Goal: Ask a question

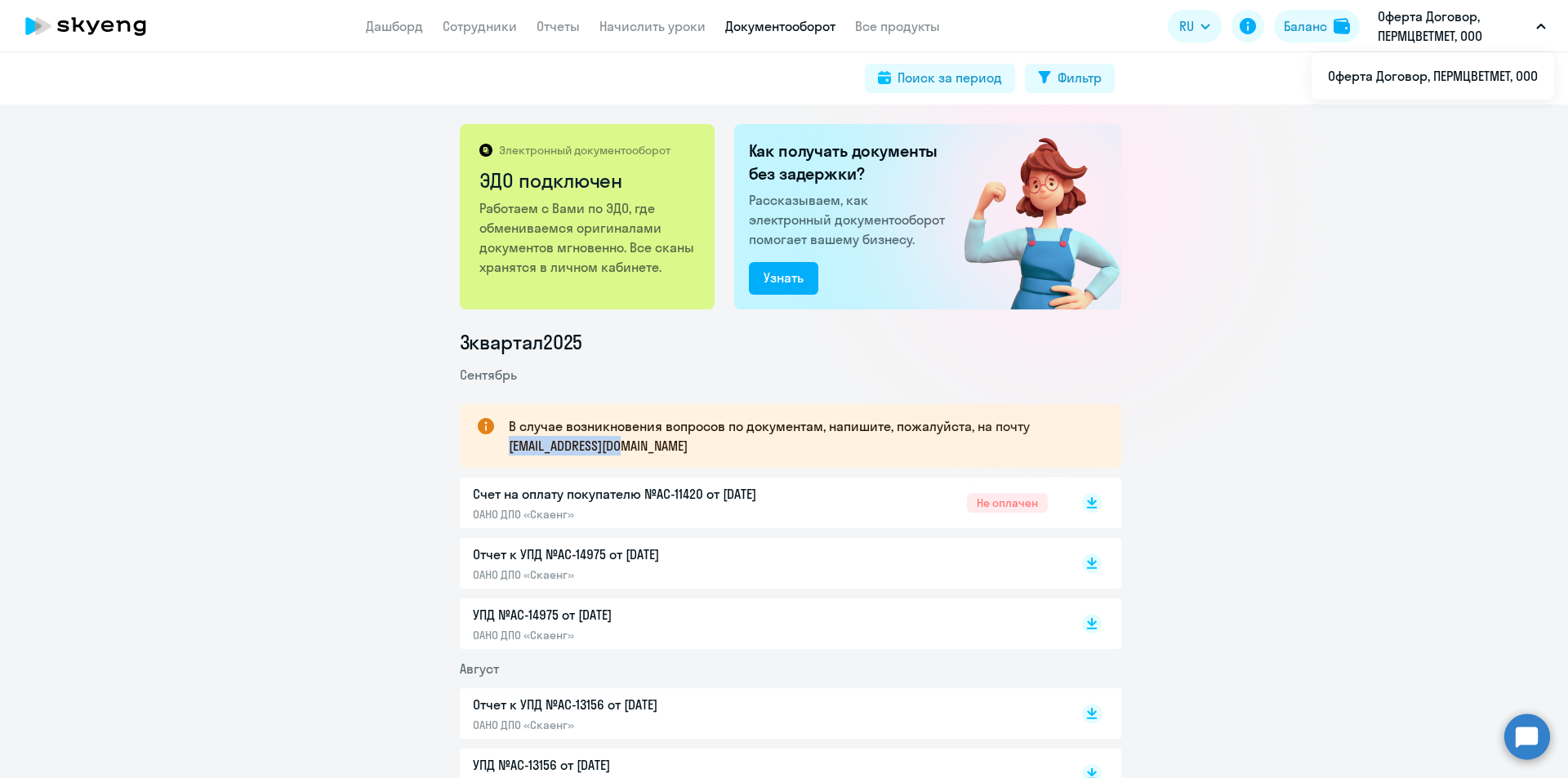
drag, startPoint x: 632, startPoint y: 447, endPoint x: 499, endPoint y: 446, distance: 133.0
click at [499, 446] on div "В случае возникновения вопросов по документам, напишите, пожалуйста, на почту […" at bounding box center [791, 435] width 662 height 64
copy p "document@skyeng.ru"
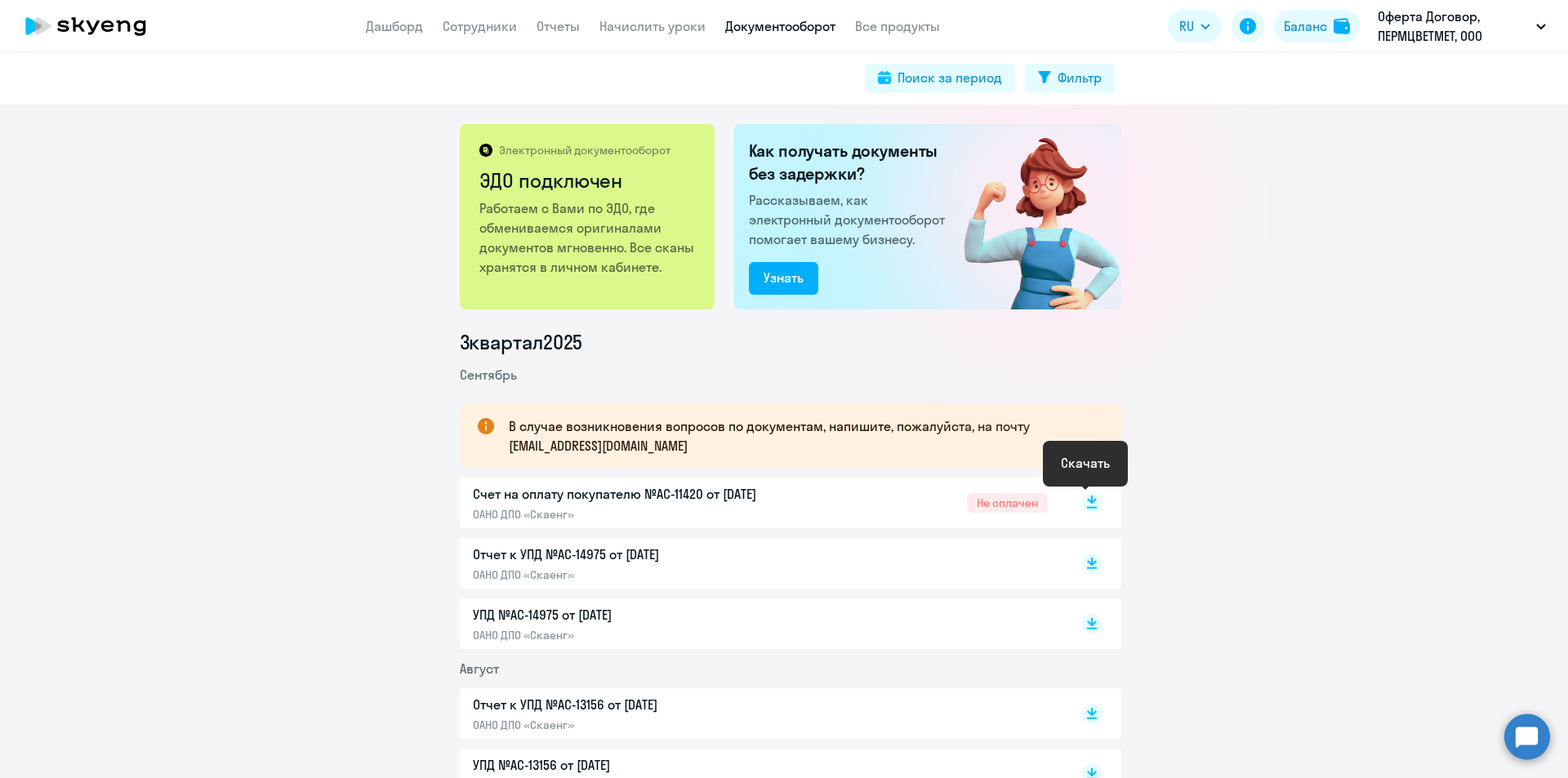
click at [1088, 500] on icon at bounding box center [1093, 500] width 10 height 9
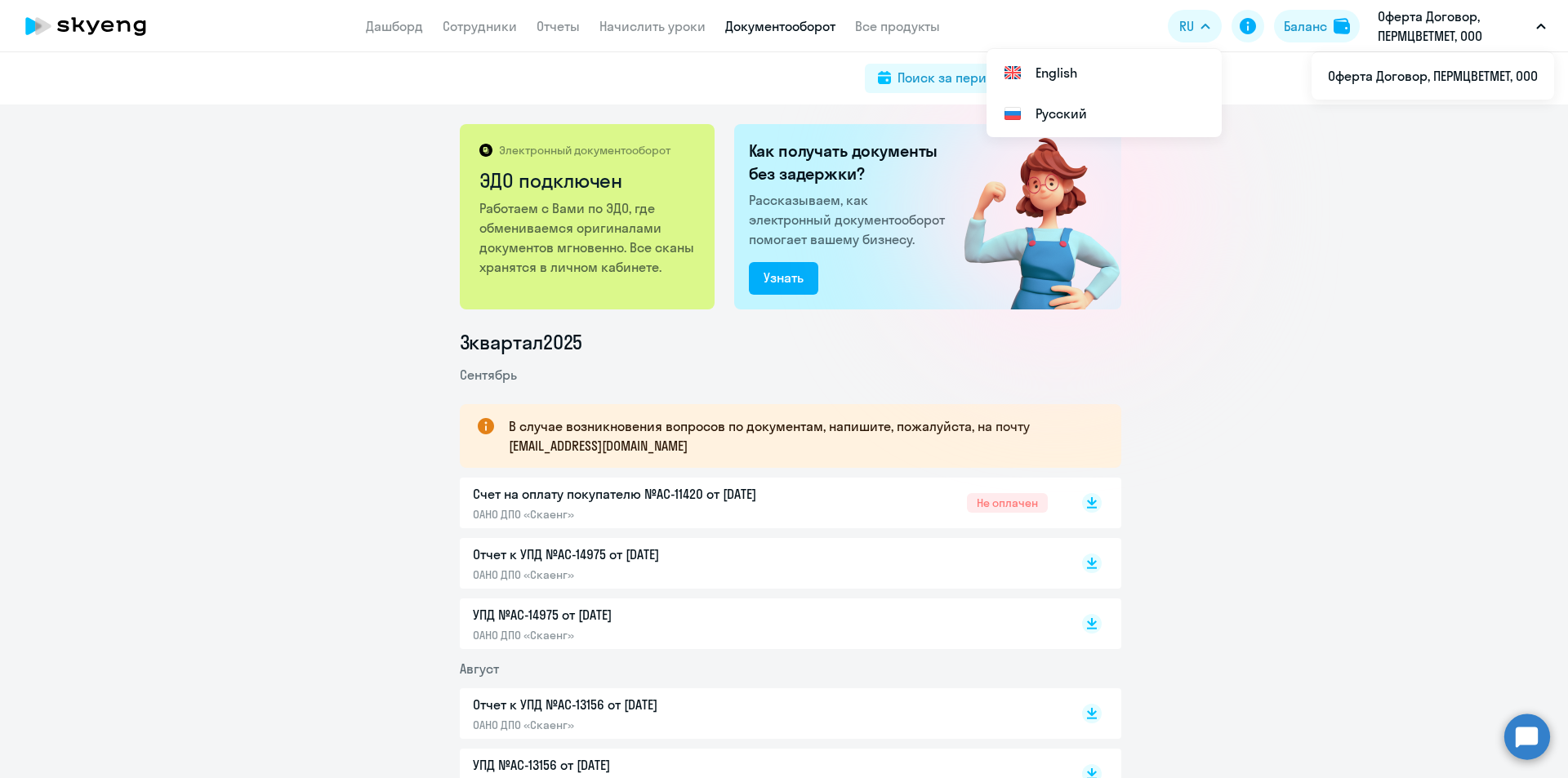
drag, startPoint x: 1315, startPoint y: 446, endPoint x: 1274, endPoint y: 379, distance: 78.5
click at [1536, 735] on circle at bounding box center [1527, 737] width 46 height 46
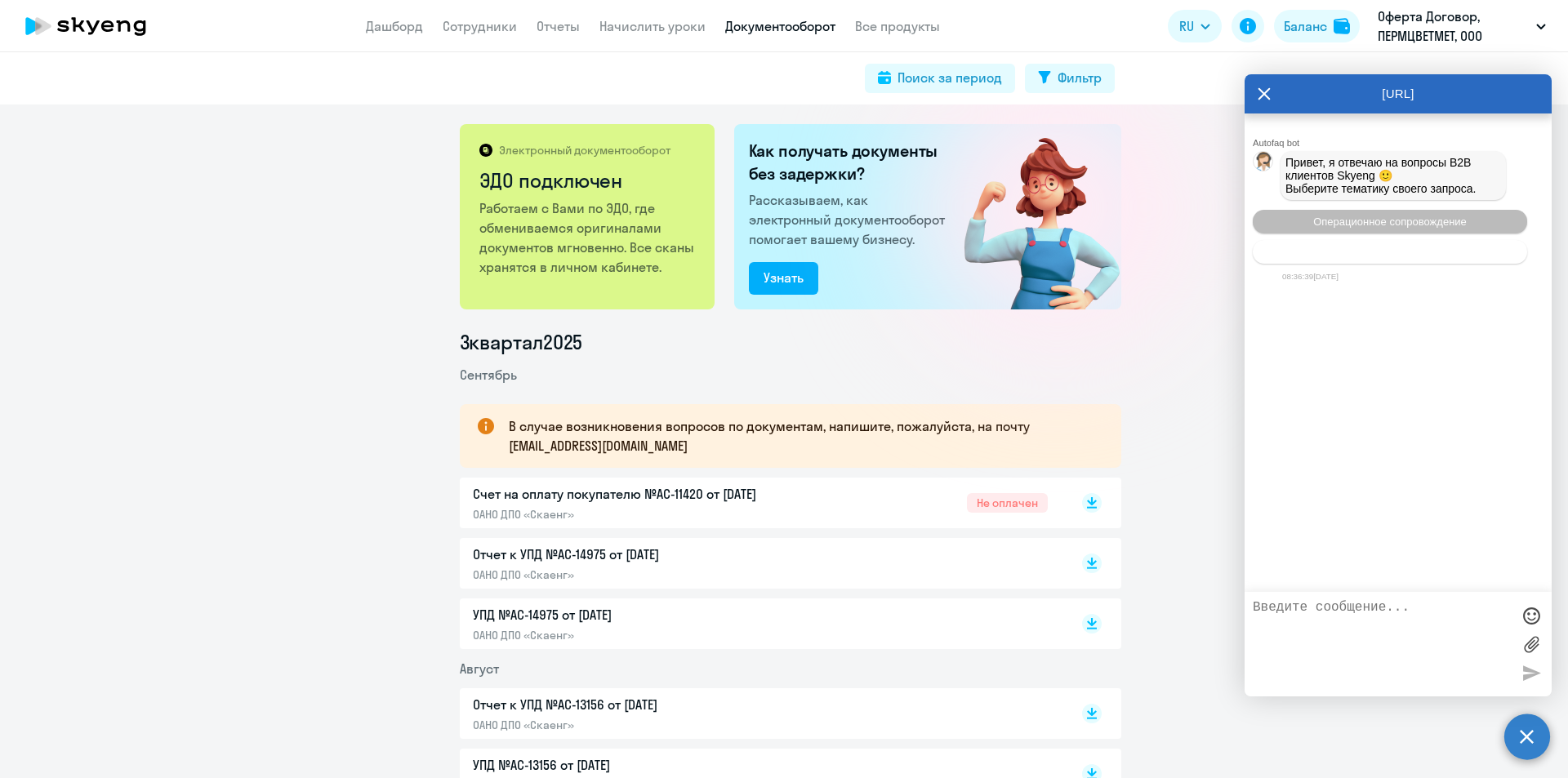
click at [1338, 254] on span "Тематики документооборот" at bounding box center [1389, 252] width 135 height 12
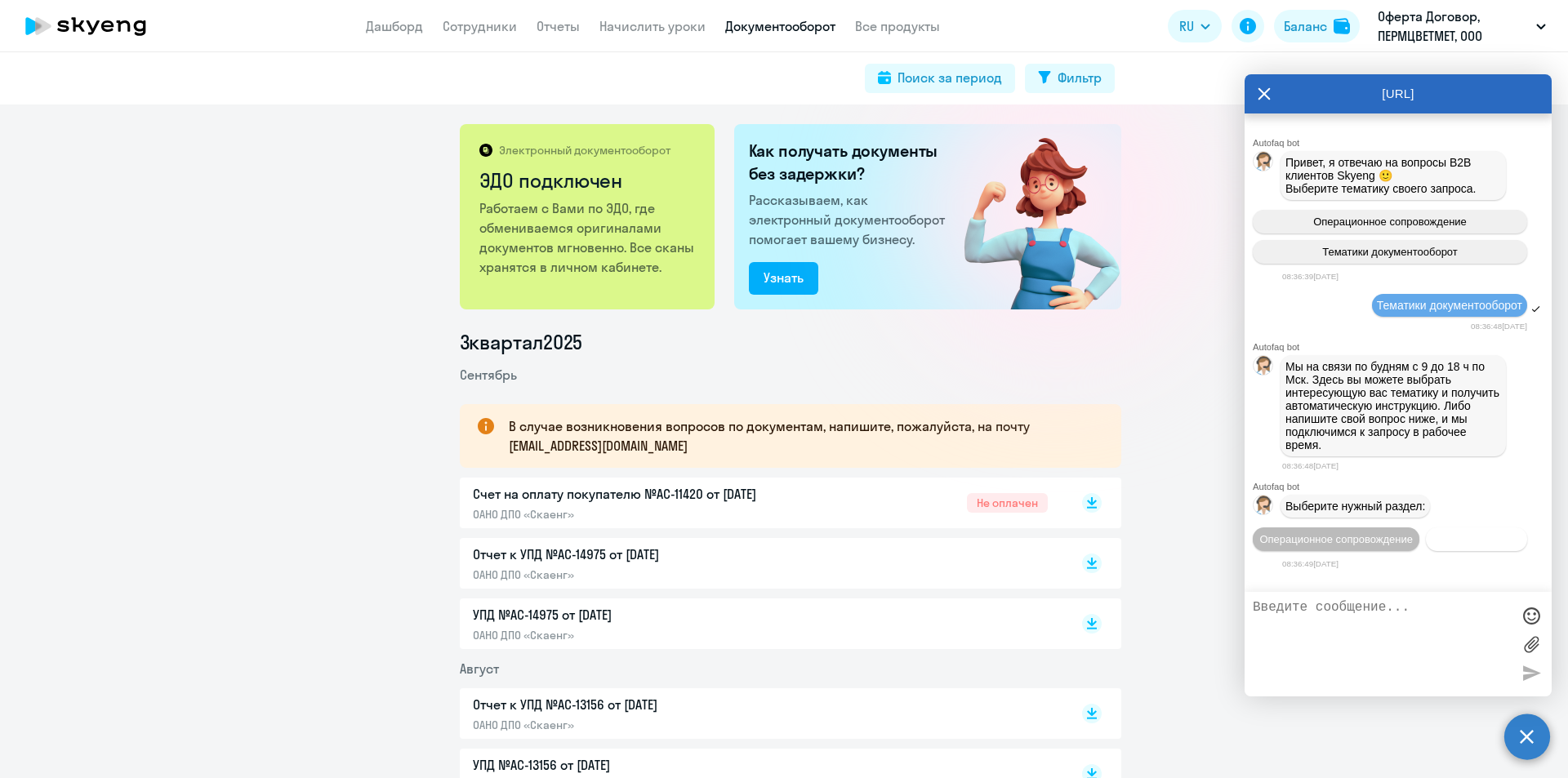
click at [1503, 544] on span "Документооборот" at bounding box center [1477, 539] width 88 height 12
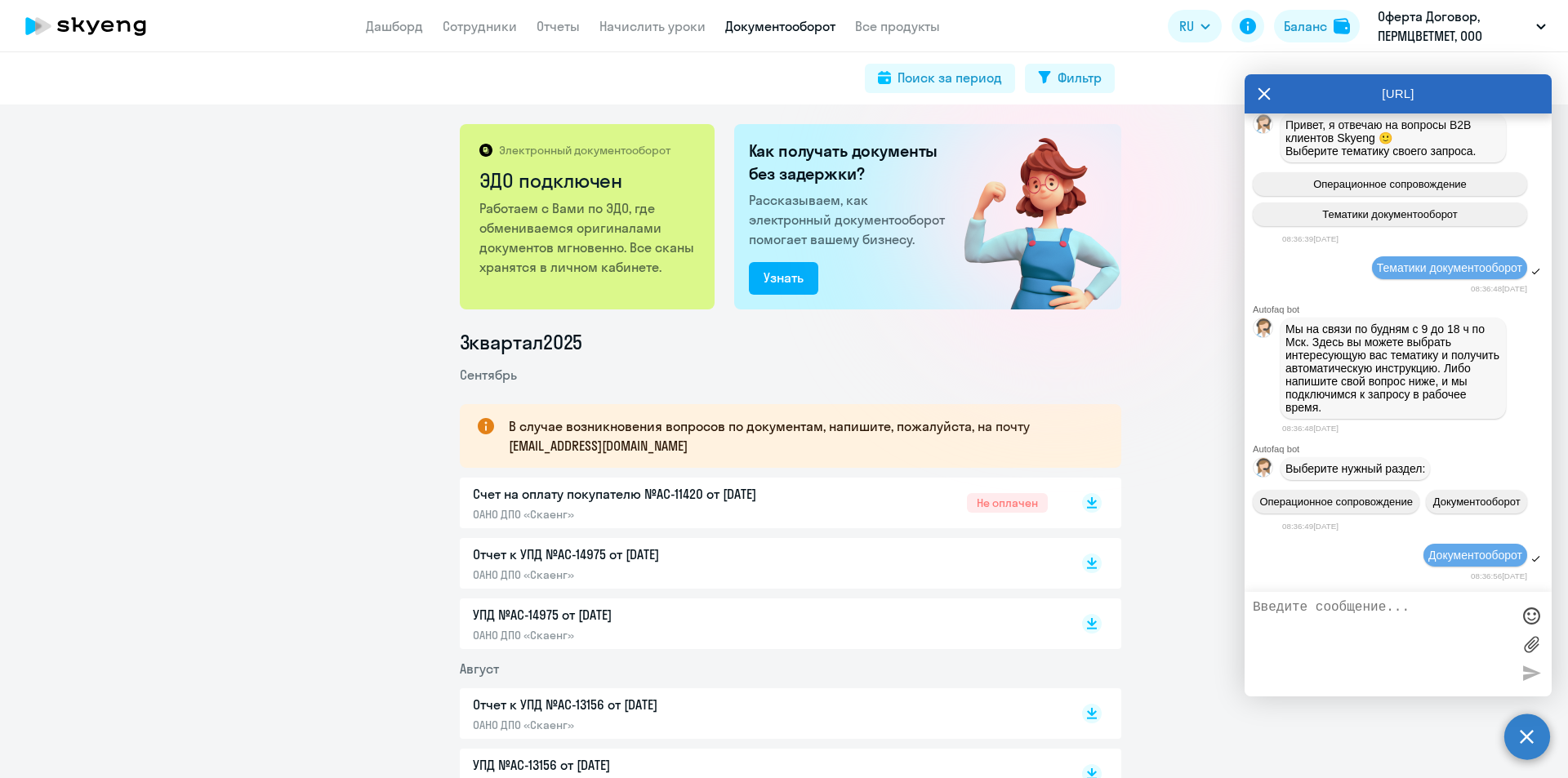
scroll to position [289, 0]
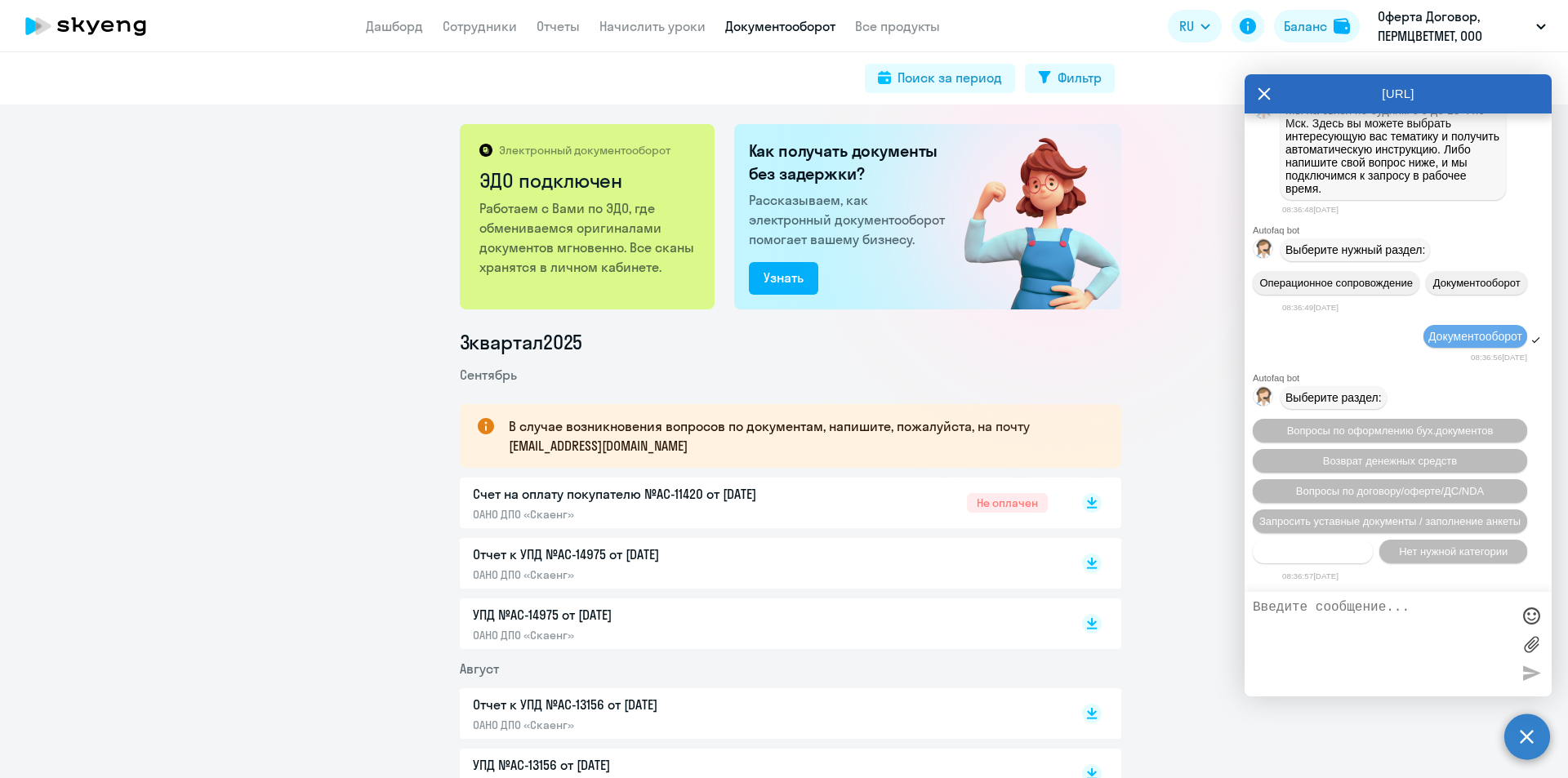
click at [1312, 548] on span "Прочие вопросы" at bounding box center [1314, 552] width 82 height 12
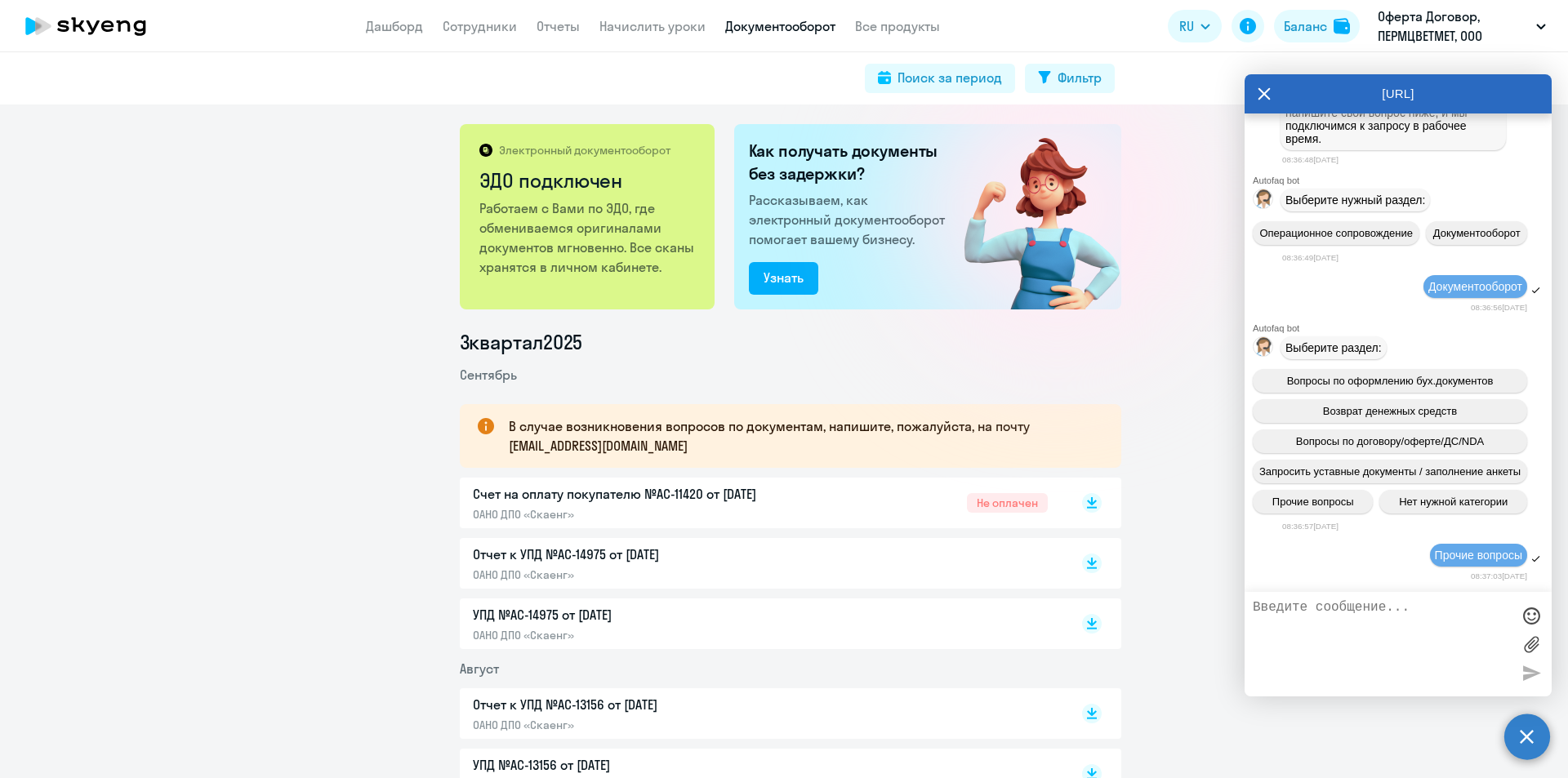
scroll to position [590, 0]
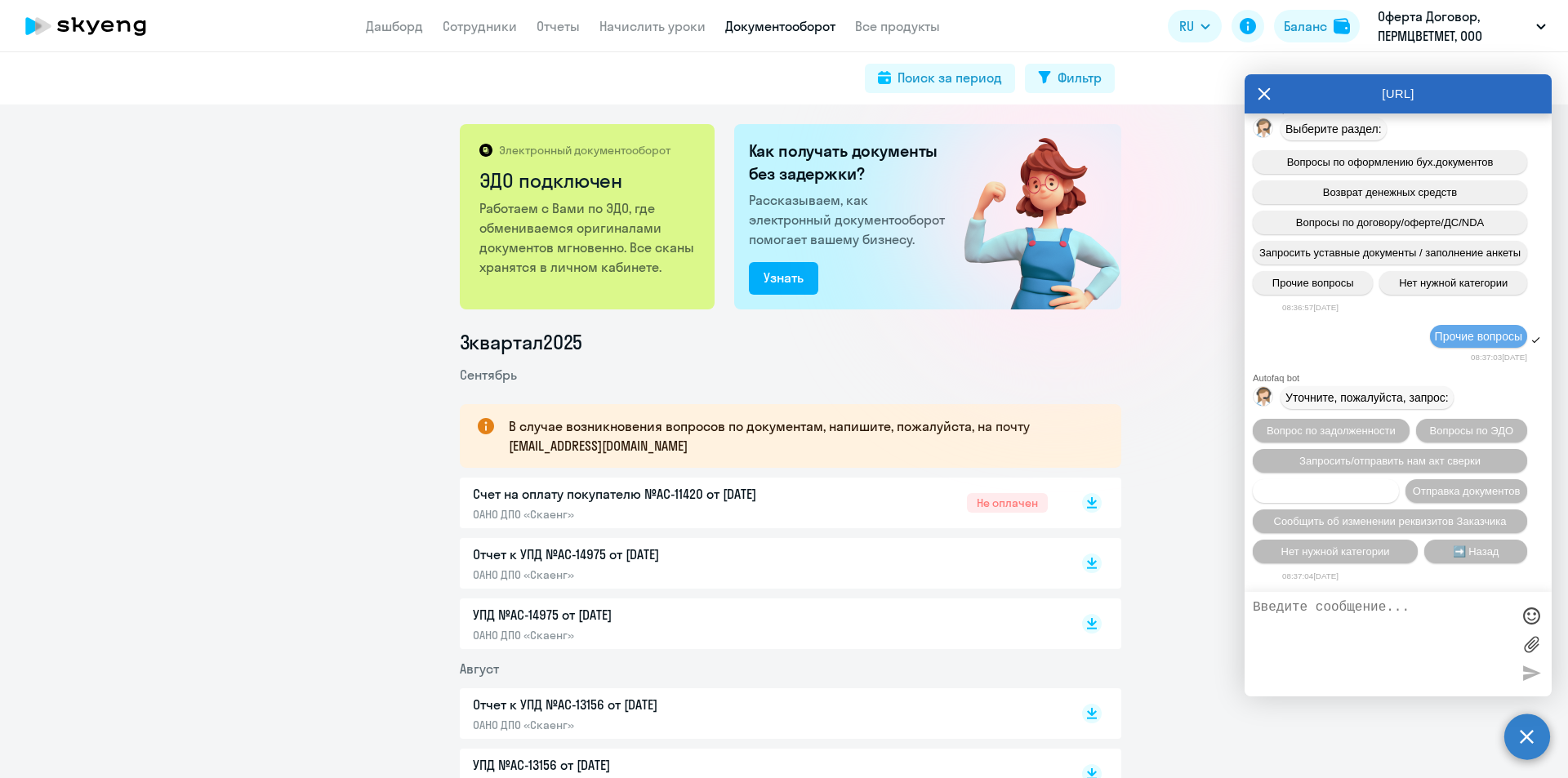
click at [1393, 486] on span "Вопросы по счетам/оплате" at bounding box center [1327, 491] width 133 height 12
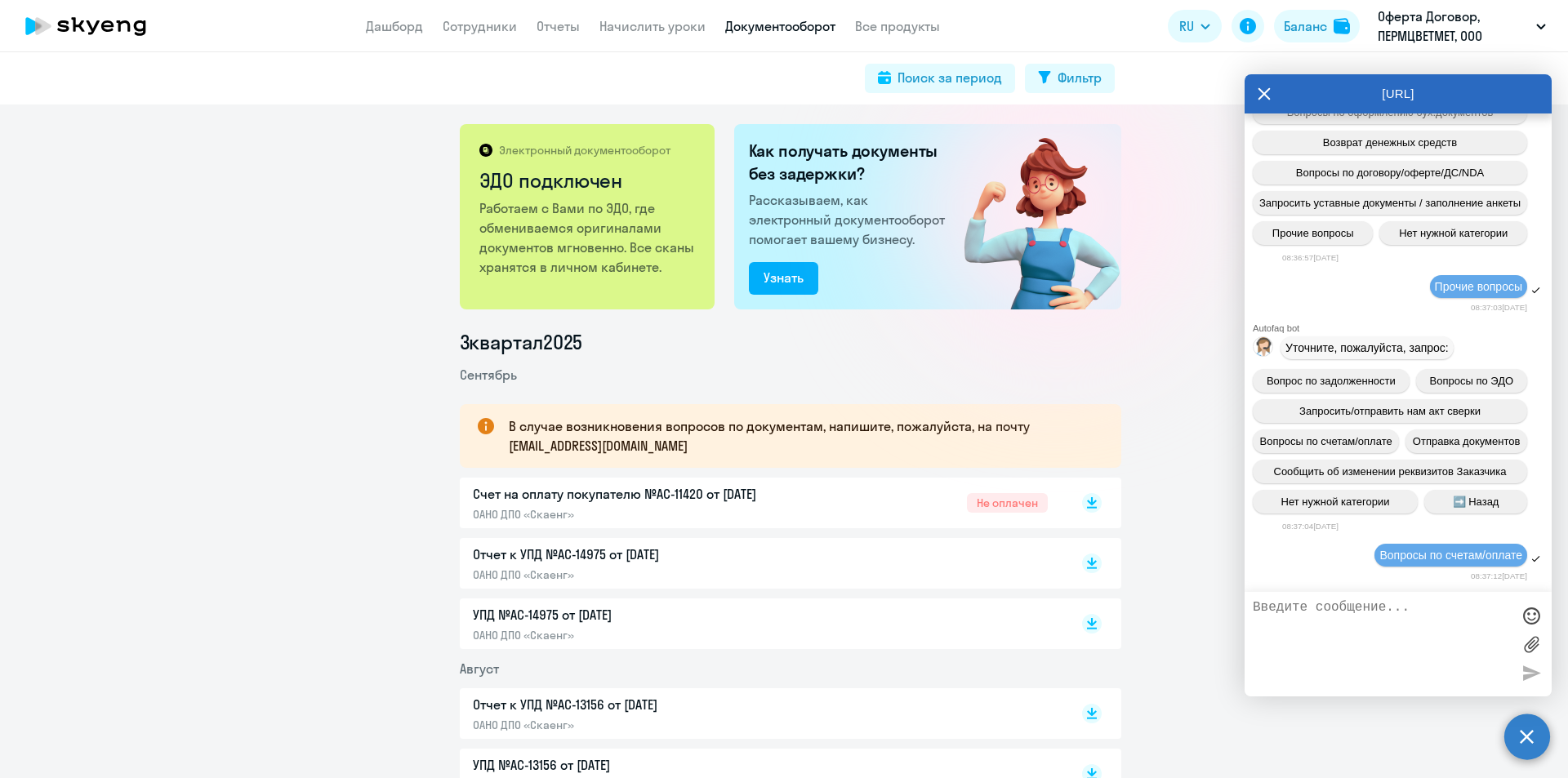
scroll to position [805, 0]
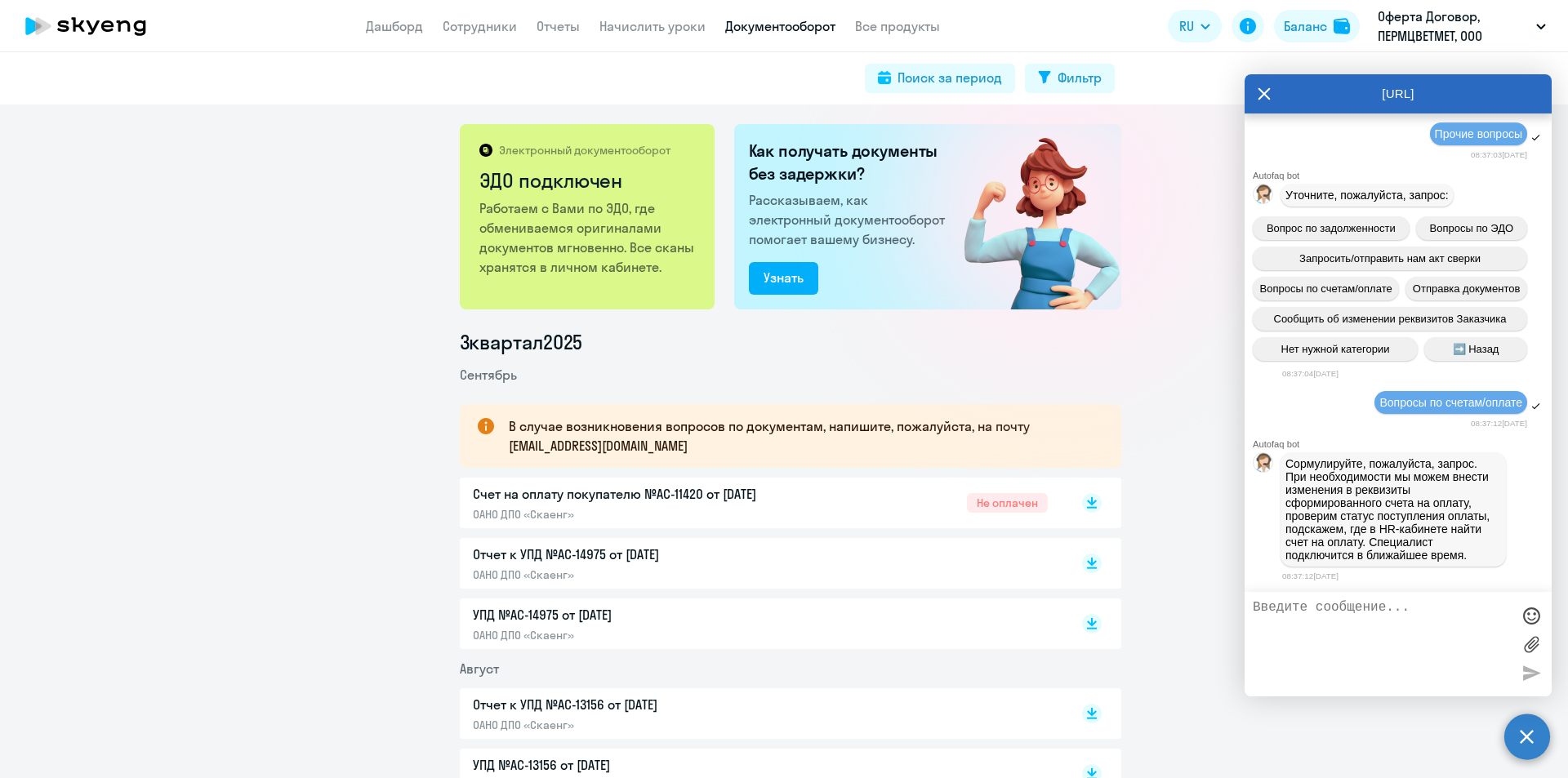
click at [1386, 645] on textarea at bounding box center [1382, 645] width 258 height 88
click at [1260, 625] on textarea "Добрый день, оплатили счет, но в /ЛК" at bounding box center [1382, 645] width 258 height 88
click at [1378, 627] on textarea "Добрый день, оплатили счет, но в ЛК" at bounding box center [1382, 645] width 258 height 88
type textarea "Добрый день, оплатили счет, но в ЛК он числится не оплаченным."
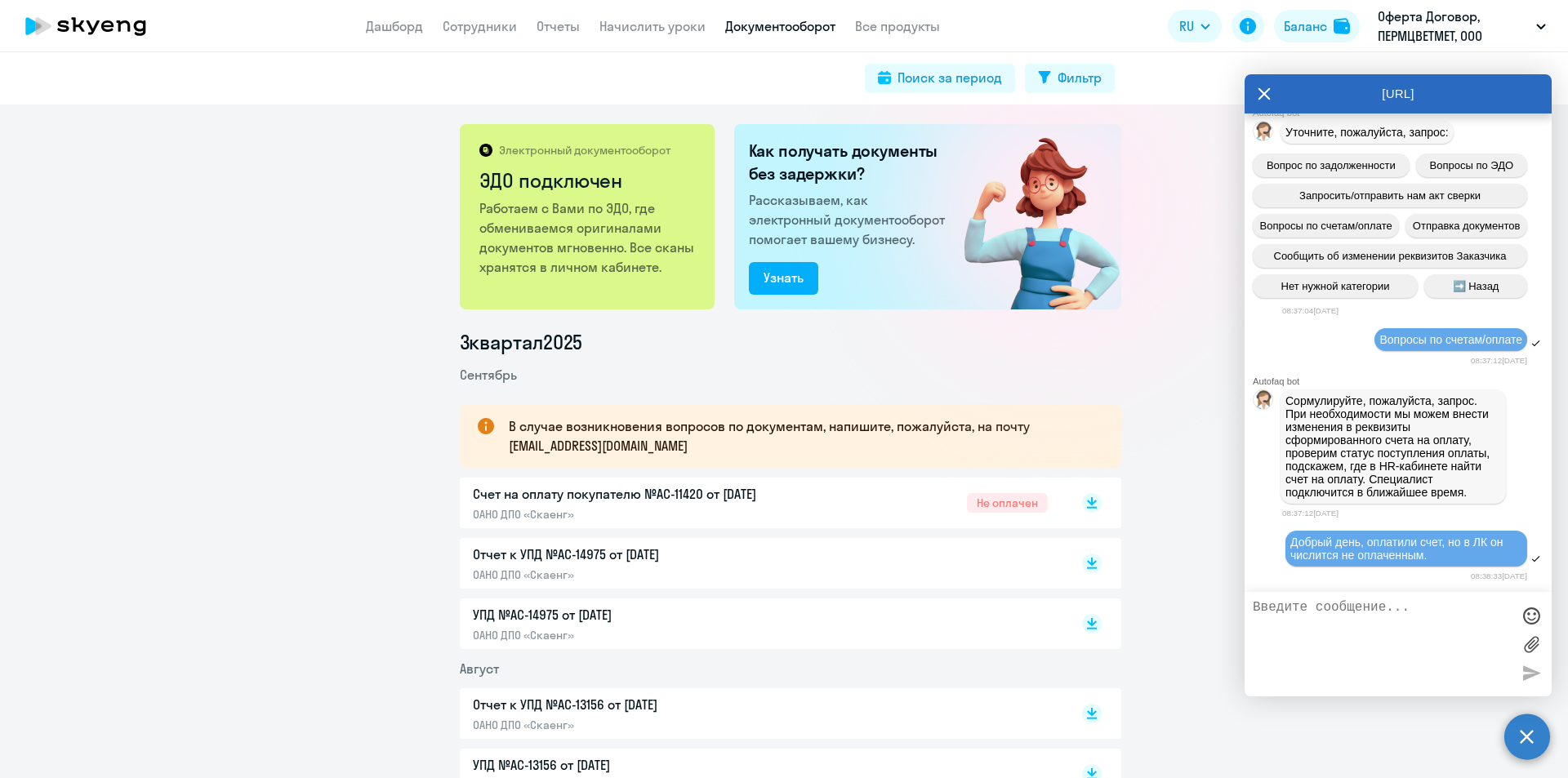
scroll to position [868, 0]
click at [1534, 636] on label at bounding box center [1531, 644] width 25 height 25
click at [0, 0] on input "file" at bounding box center [0, 0] width 0 height 0
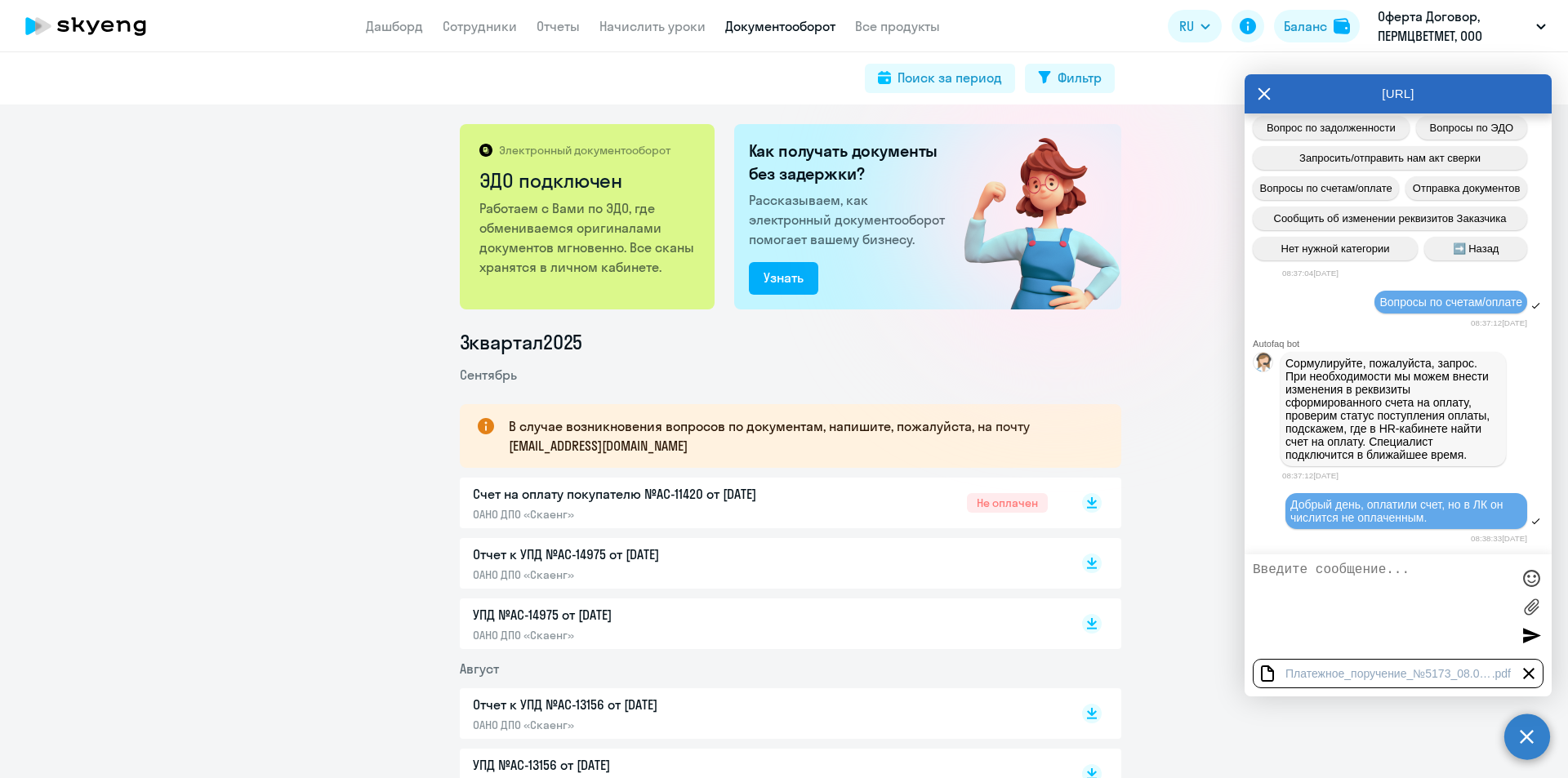
click at [1526, 631] on div at bounding box center [1531, 635] width 25 height 25
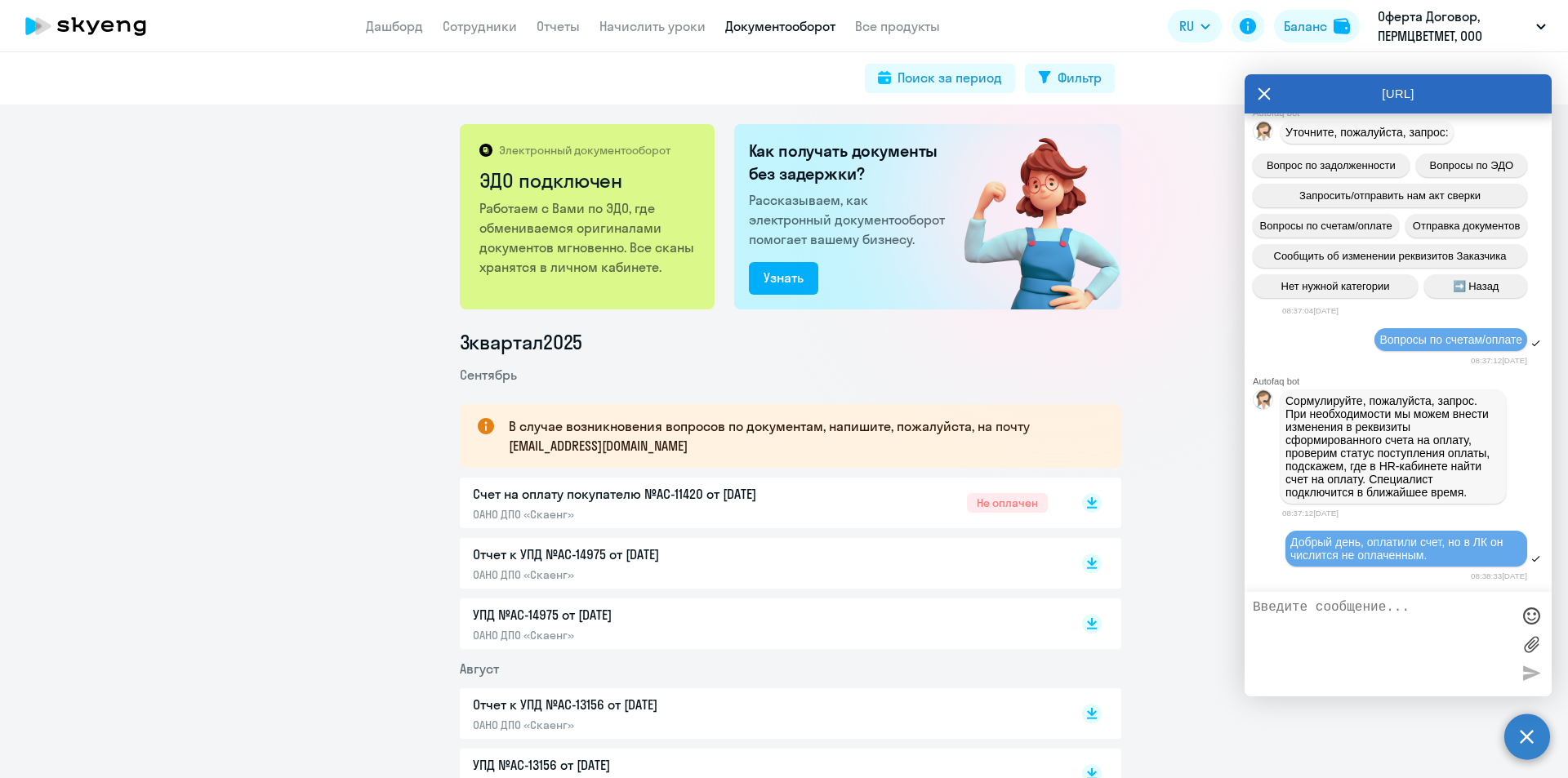
scroll to position [927, 0]
